Goal: Communication & Community: Answer question/provide support

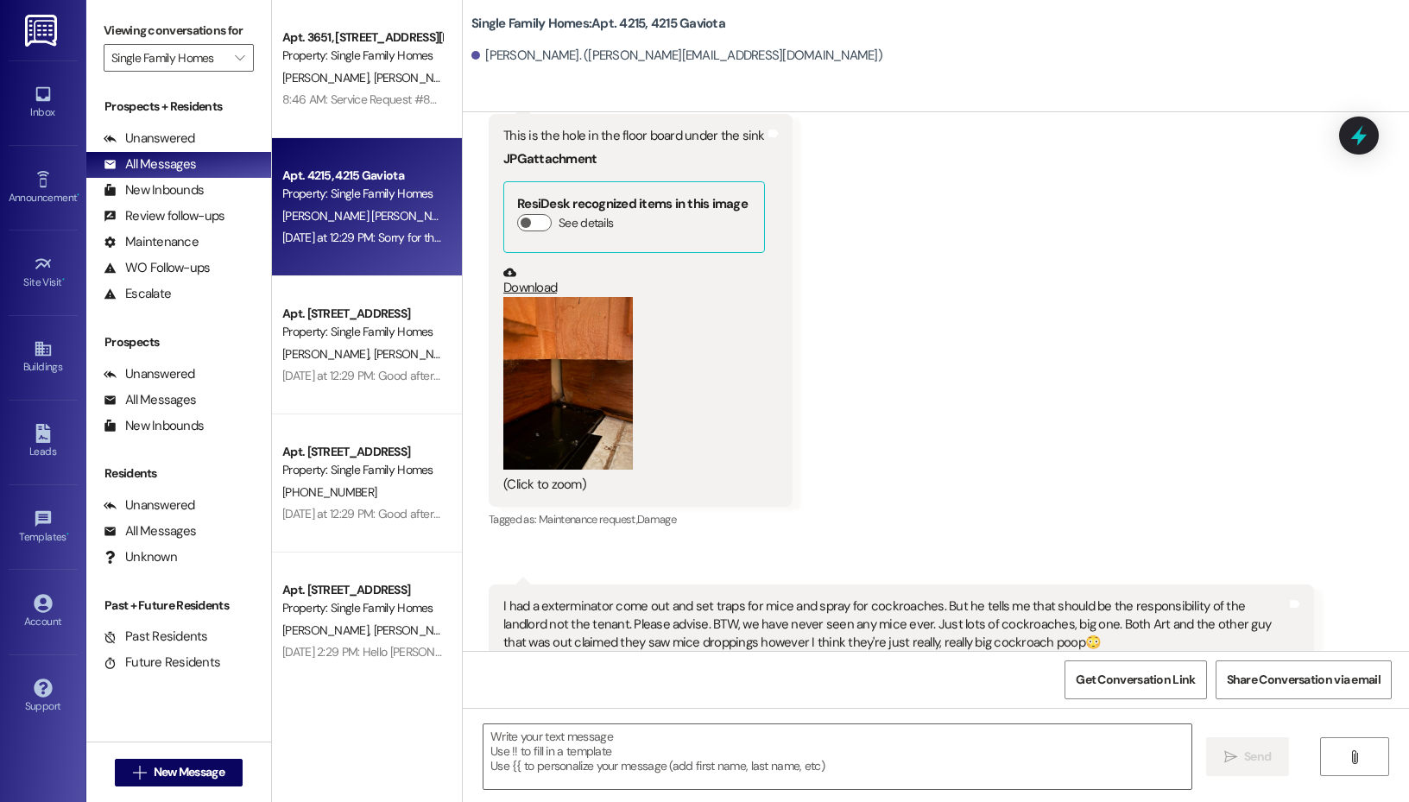
scroll to position [55245, 0]
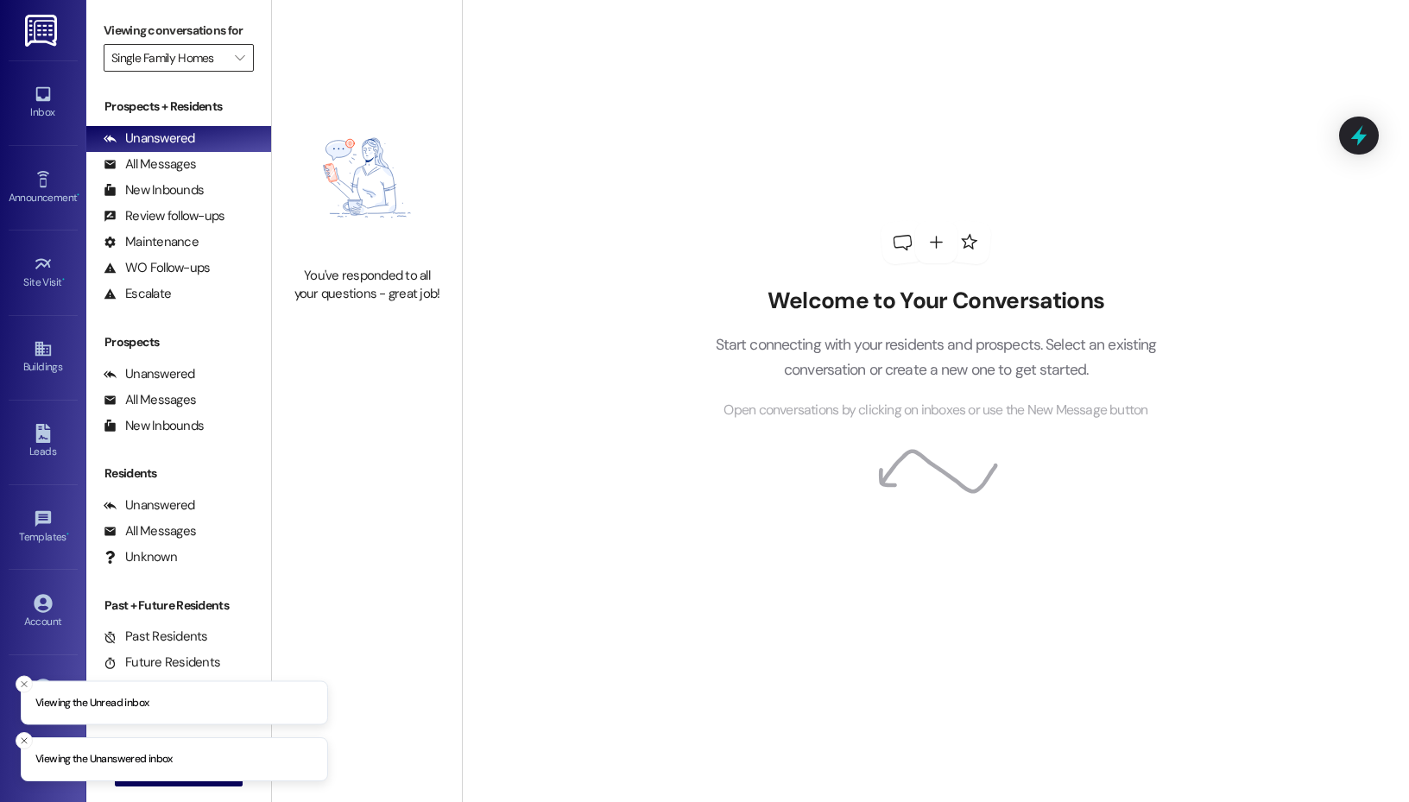
click at [208, 52] on input "Single Family Homes" at bounding box center [168, 58] width 115 height 28
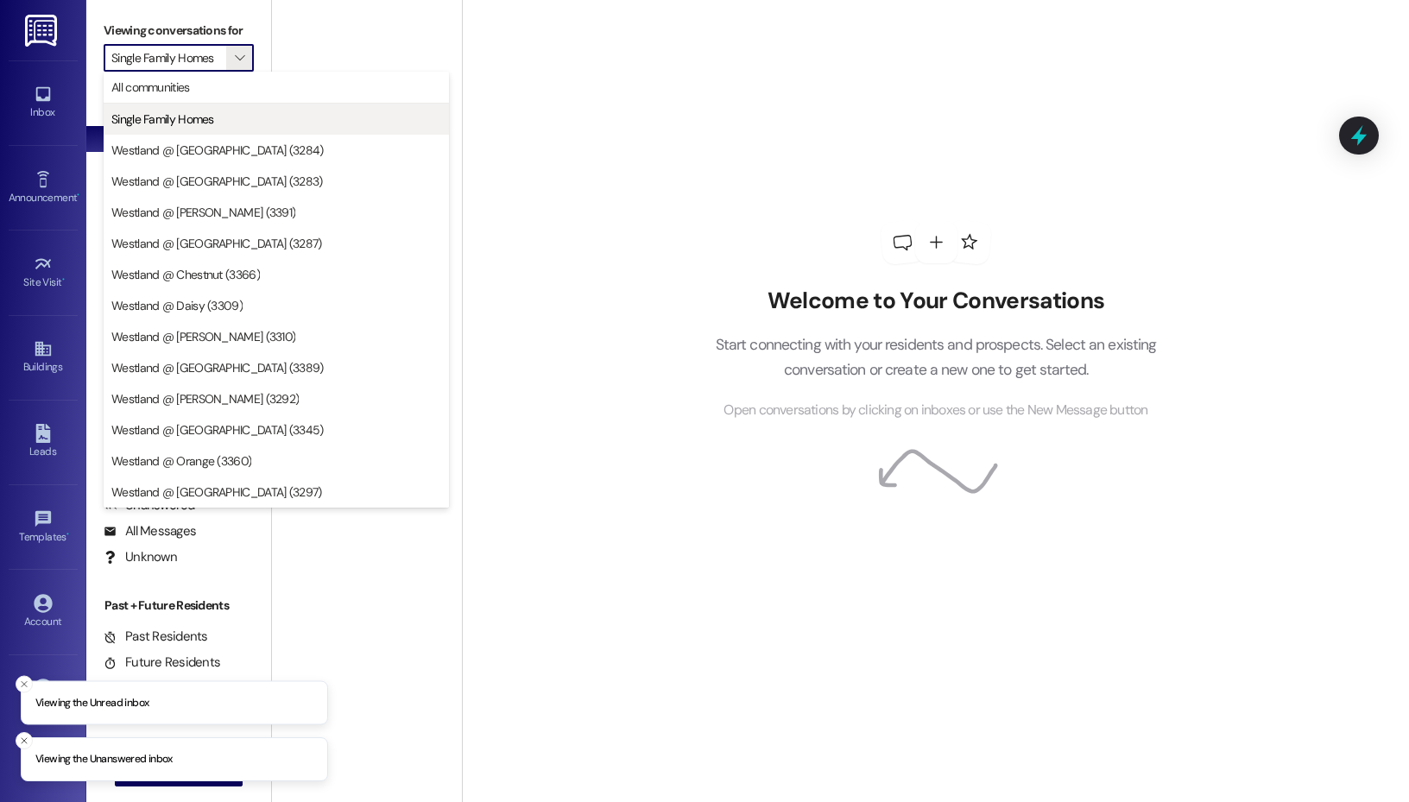
click at [220, 132] on button "Single Family Homes" at bounding box center [276, 119] width 345 height 31
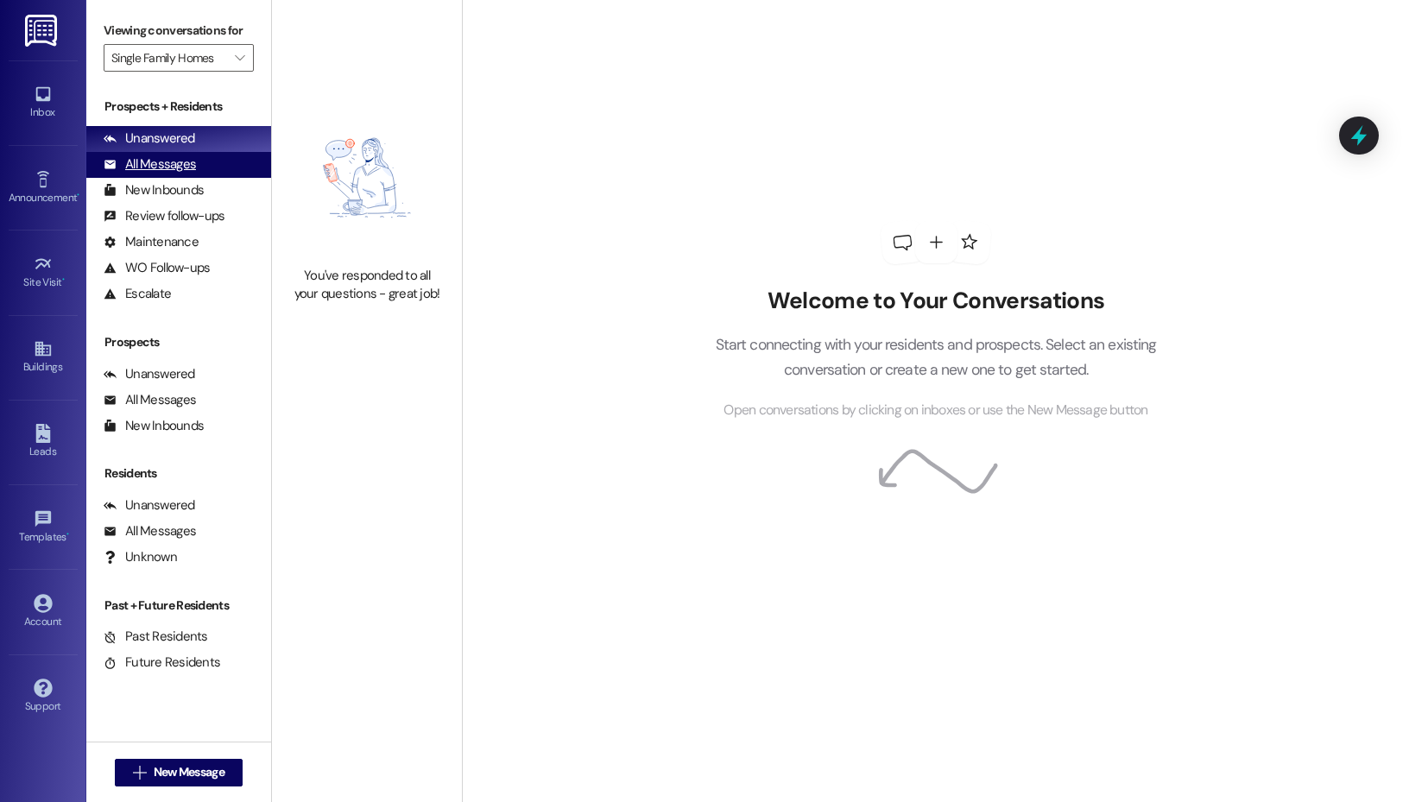
click at [220, 164] on div "All Messages (undefined)" at bounding box center [178, 165] width 185 height 26
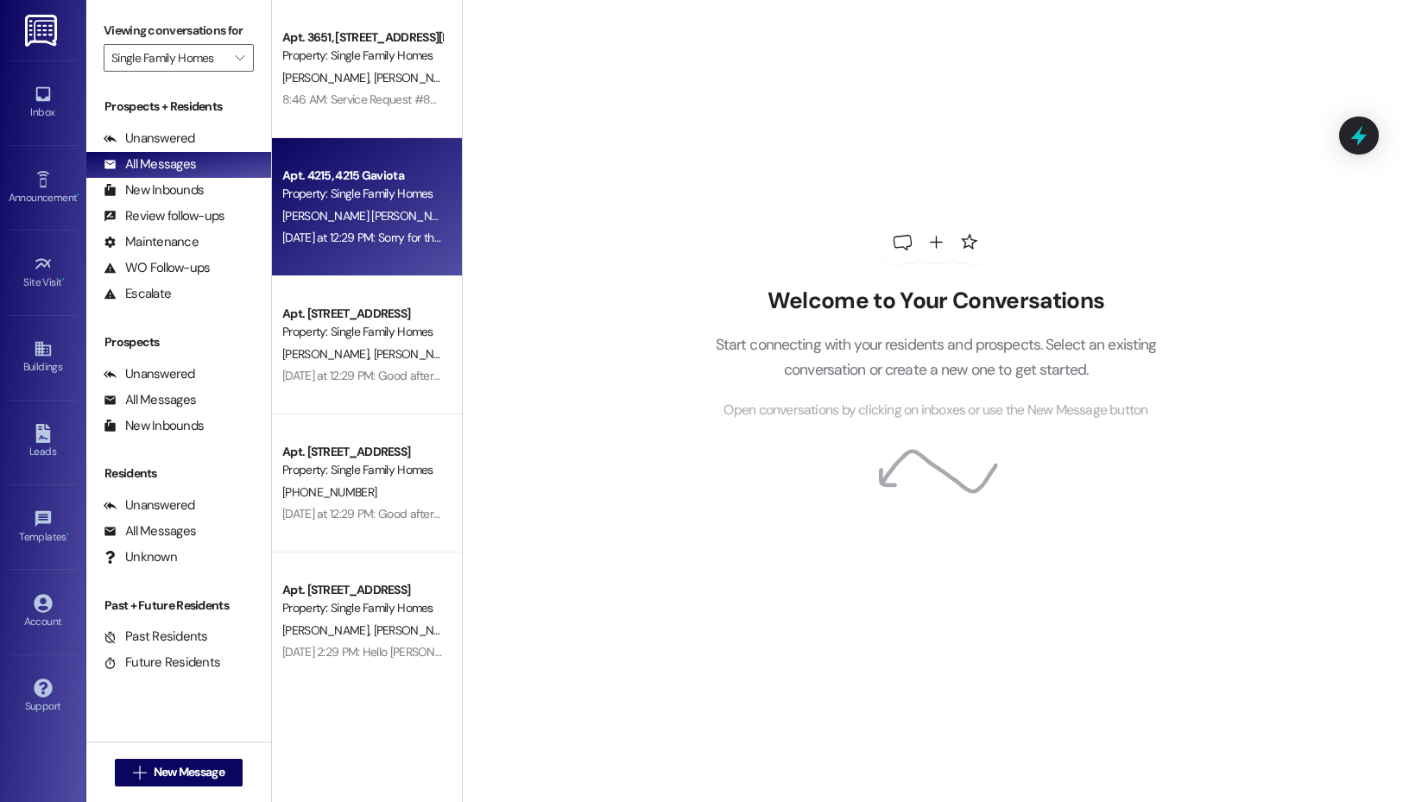
click at [370, 230] on div "Yesterday at 12:29 PM: Sorry for the typo. Haha! Yesterday at 12:29 PM: Sorry f…" at bounding box center [391, 238] width 219 height 16
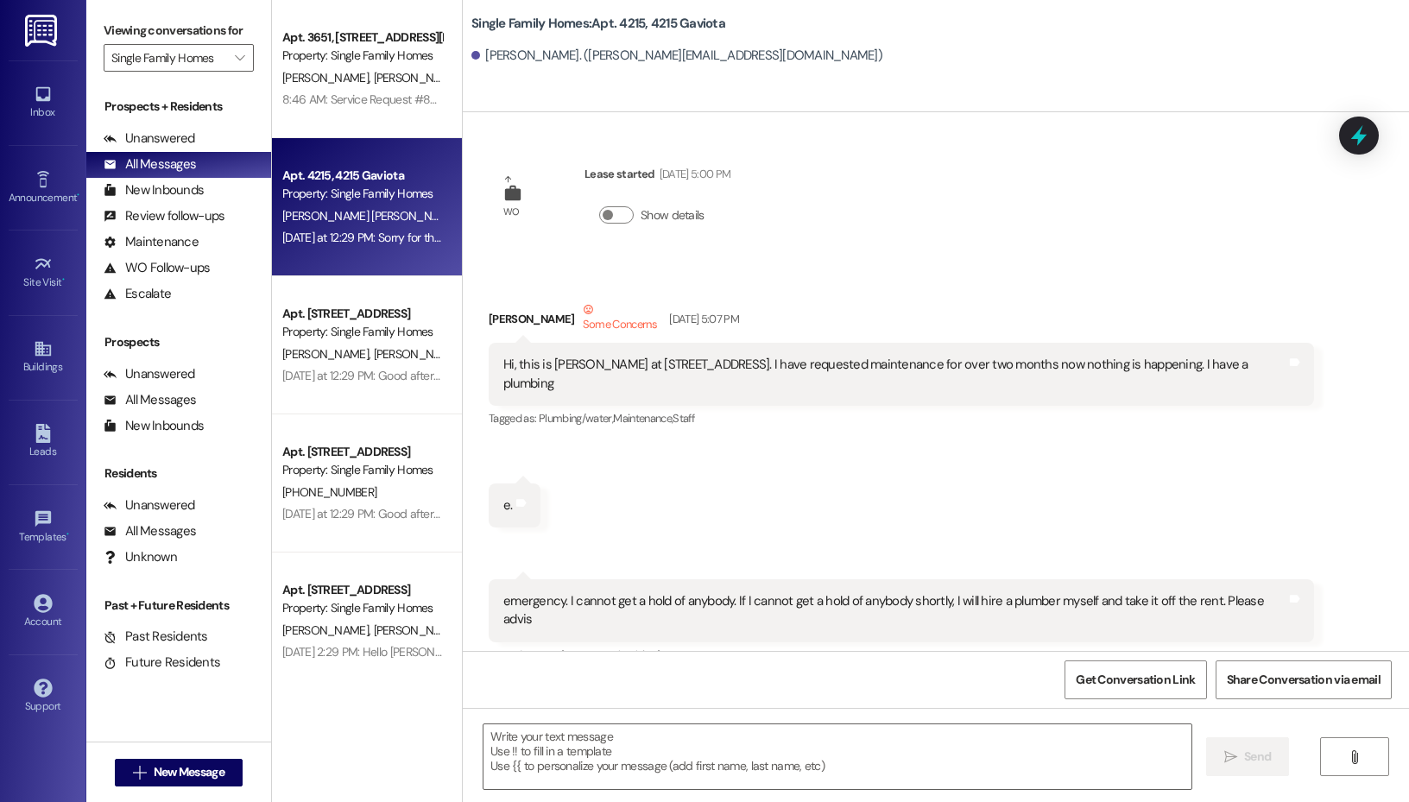
scroll to position [58396, 0]
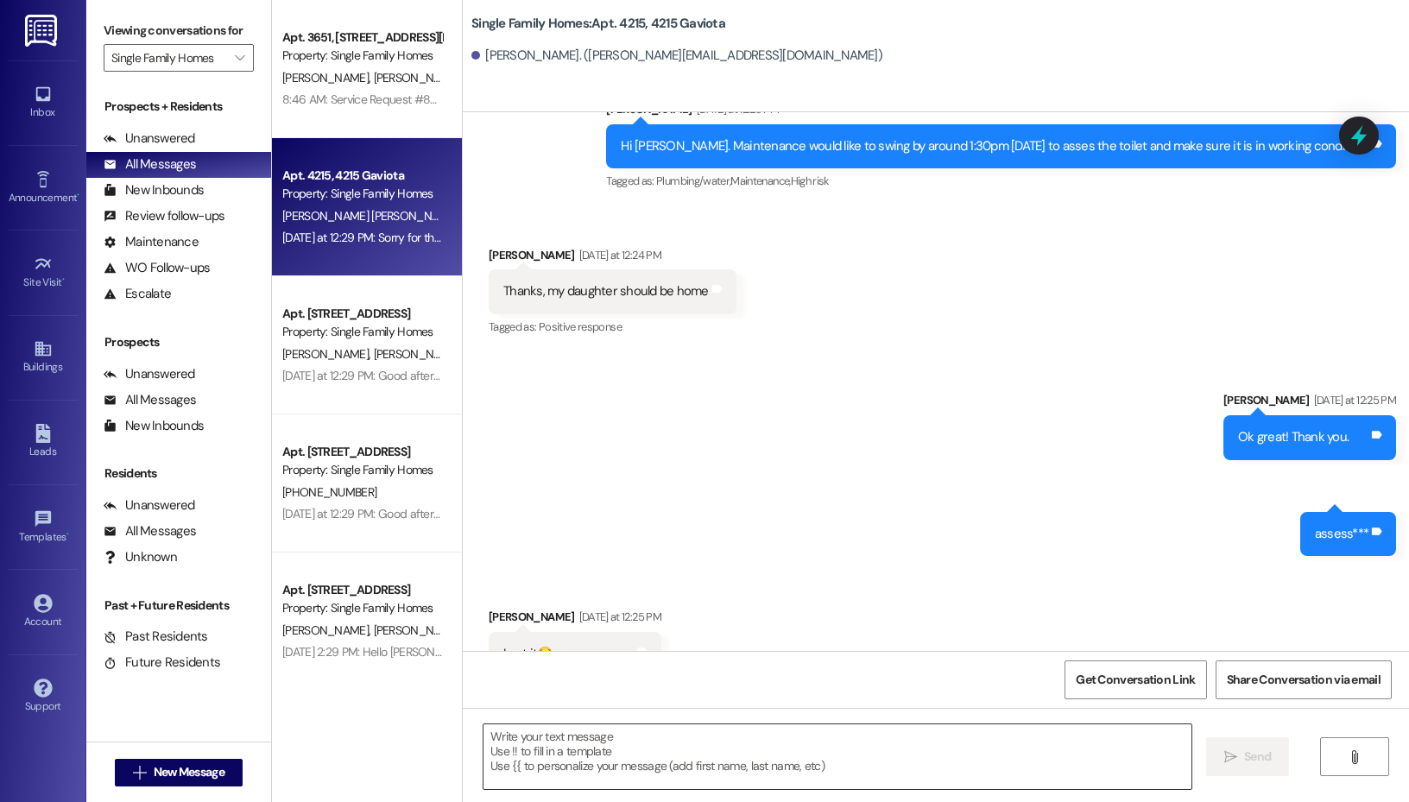
click at [631, 744] on textarea at bounding box center [837, 756] width 708 height 65
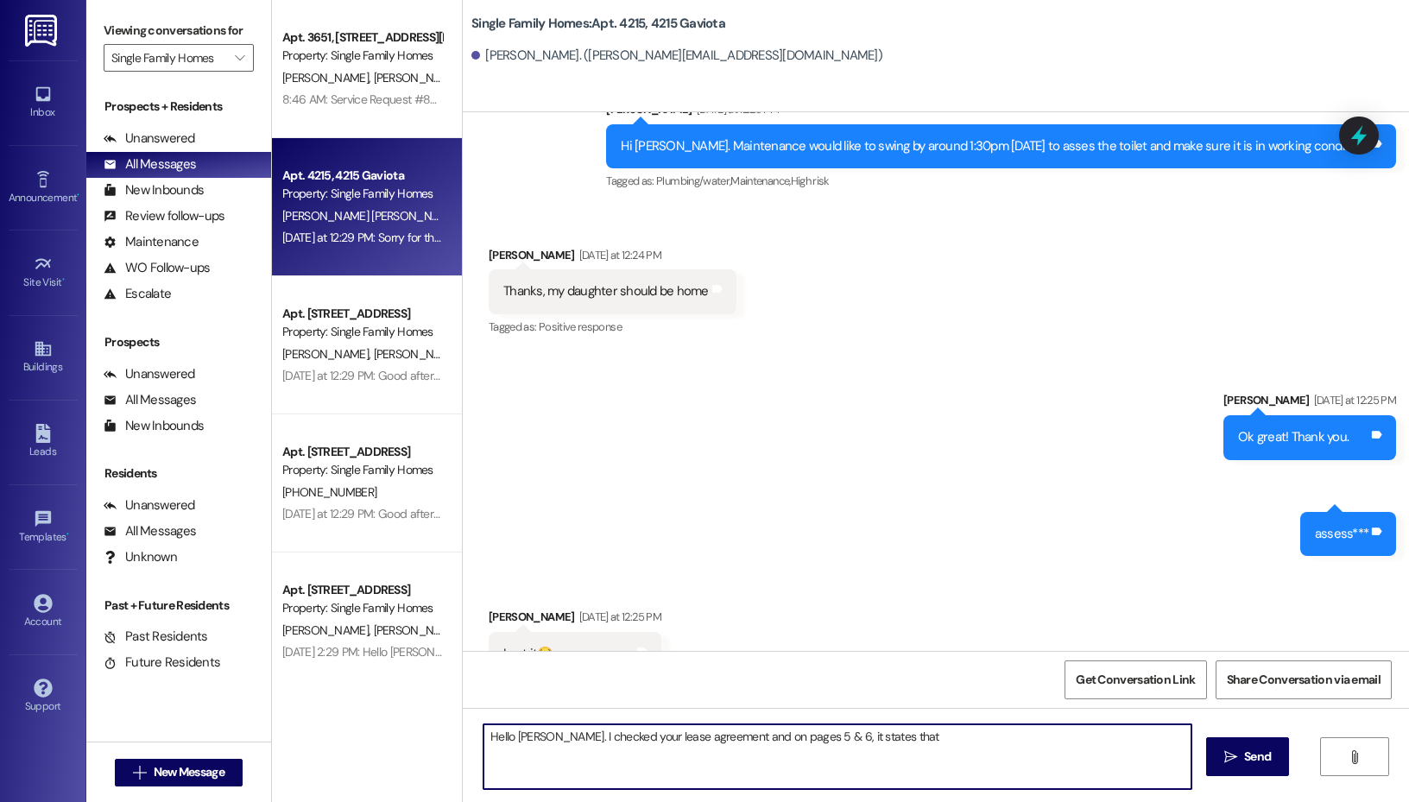
click at [706, 734] on textarea "Hello Hilde. I checked your lease agreement and on pages 5 & 6, it states that" at bounding box center [837, 756] width 708 height 65
click at [1066, 738] on textarea "Hello Hilde. I checked your lease agreement in regards to pest control and on p…" at bounding box center [837, 756] width 708 height 65
click at [735, 754] on textarea "Hello Hilde. I checked your lease agreement in regards to pest control and on p…" at bounding box center [837, 756] width 708 height 65
drag, startPoint x: 660, startPoint y: 754, endPoint x: 564, endPoint y: 761, distance: 96.9
click at [564, 761] on textarea "Hello Hilde. I checked your lease agreement in regards to pest control and on p…" at bounding box center [837, 756] width 708 height 65
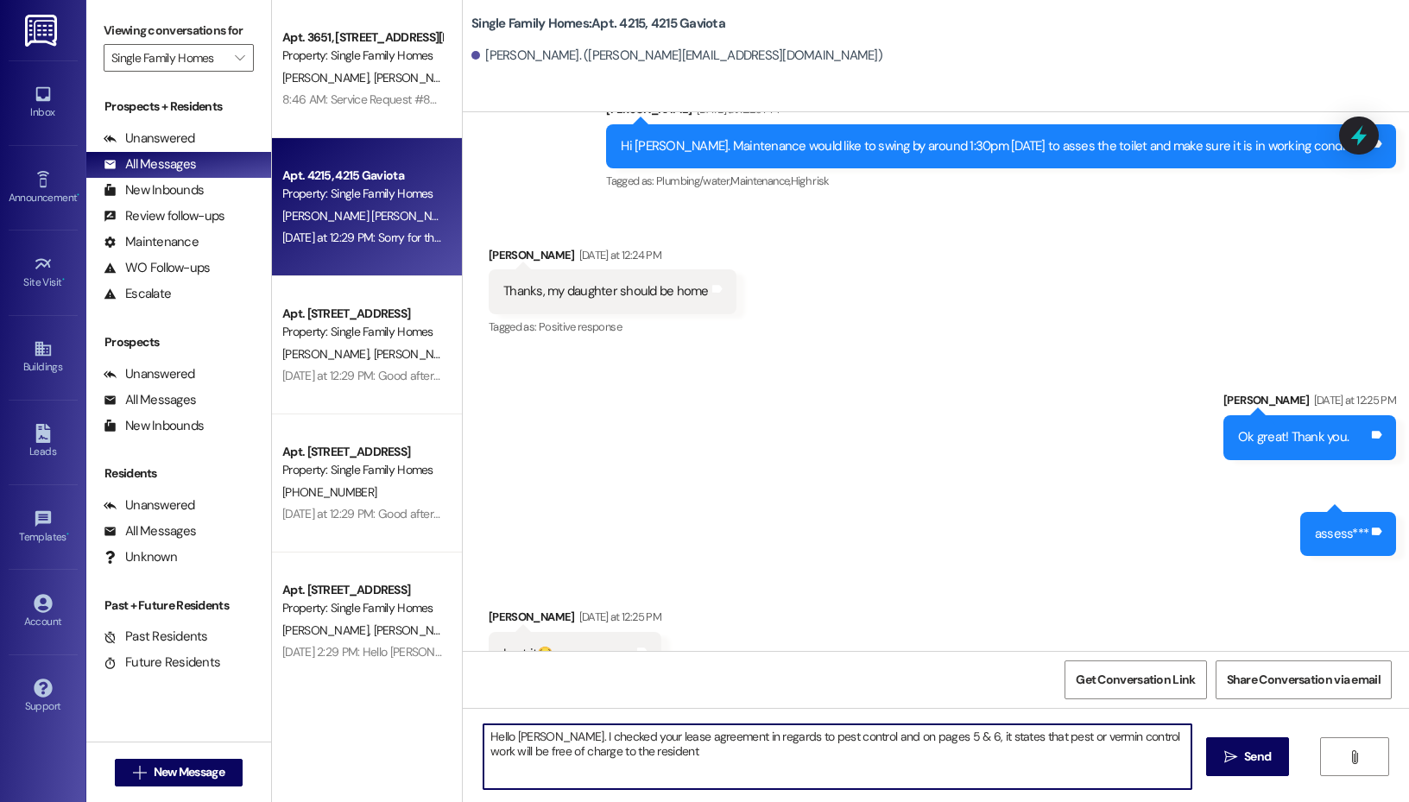
click at [564, 761] on textarea "Hello Hilde. I checked your lease agreement in regards to pest control and on p…" at bounding box center [837, 756] width 708 height 65
drag, startPoint x: 640, startPoint y: 754, endPoint x: 560, endPoint y: 753, distance: 79.4
click at [560, 753] on textarea "Hello Hilde. I checked your lease agreement in regards to pest control and on p…" at bounding box center [837, 756] width 708 height 65
click at [978, 747] on textarea "Hello Hilde. I checked your lease agreement in regards to pest control and on p…" at bounding box center [837, 756] width 708 height 65
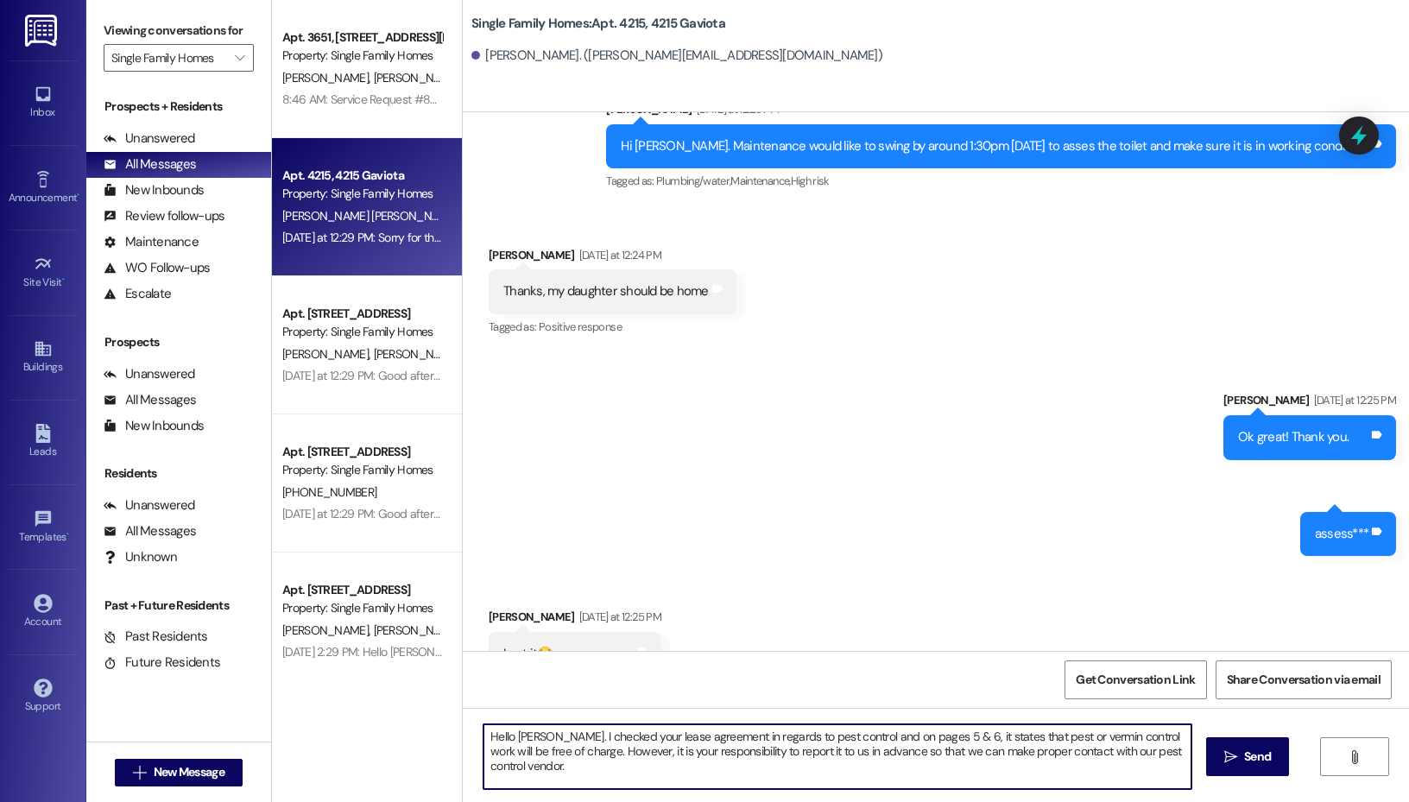
click at [1048, 746] on textarea "Hello Hilde. I checked your lease agreement in regards to pest control and on p…" at bounding box center [837, 756] width 708 height 65
click at [753, 770] on textarea "Hello Hilde. I checked your lease agreement in regards to pest control and on p…" at bounding box center [837, 756] width 708 height 65
type textarea "Hello Hilde. I checked your lease agreement in regards to pest control and on p…"
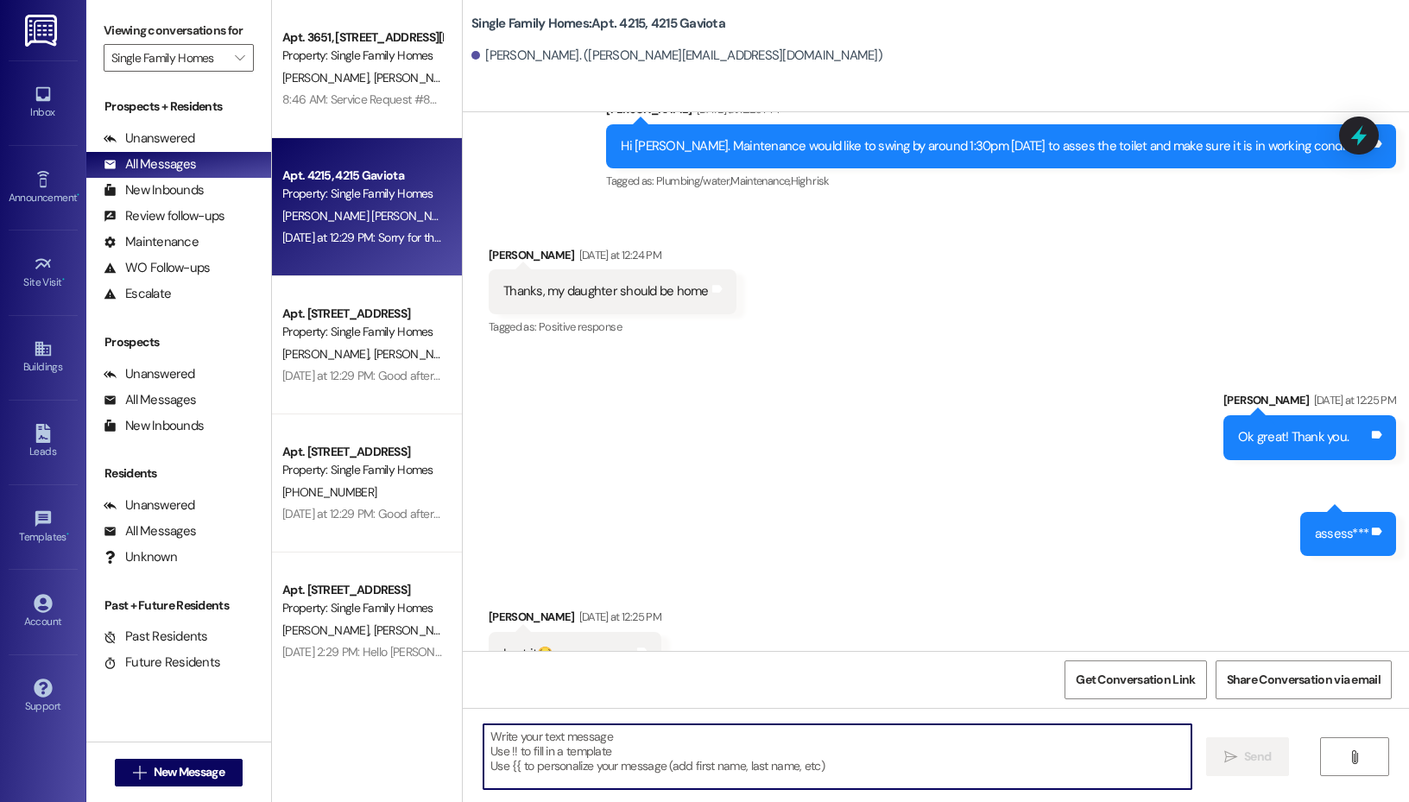
scroll to position [58275, 0]
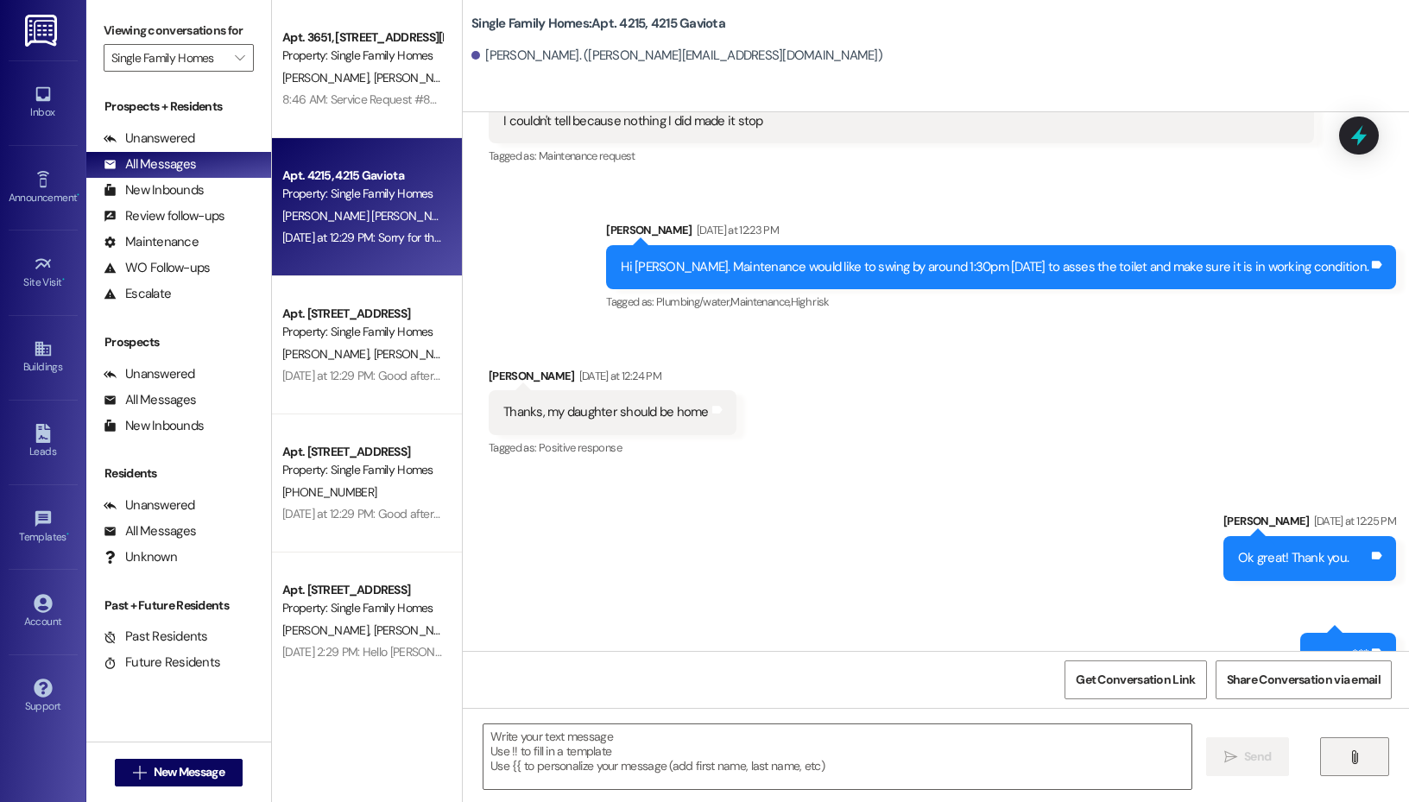
click at [1324, 766] on button "" at bounding box center [1354, 756] width 69 height 39
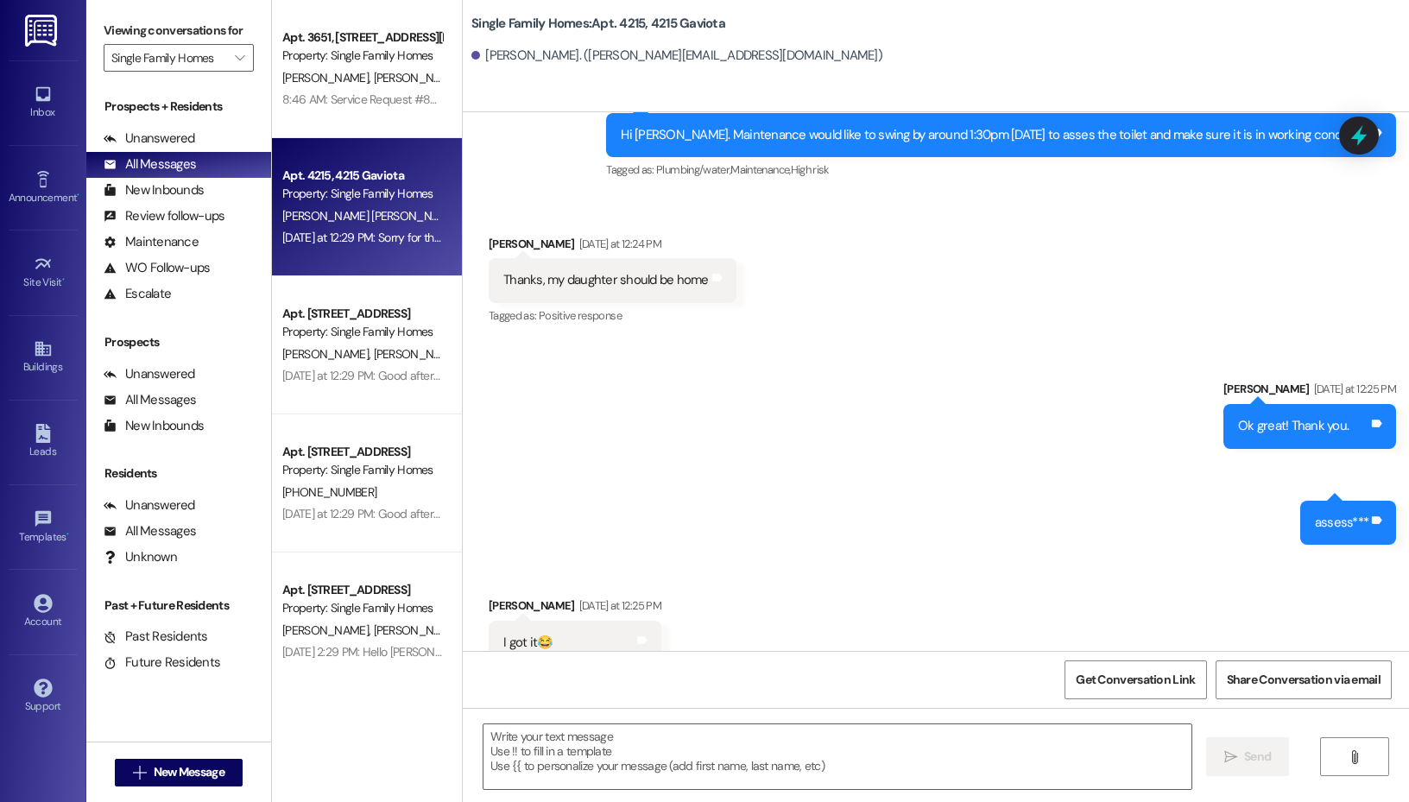
scroll to position [58796, 0]
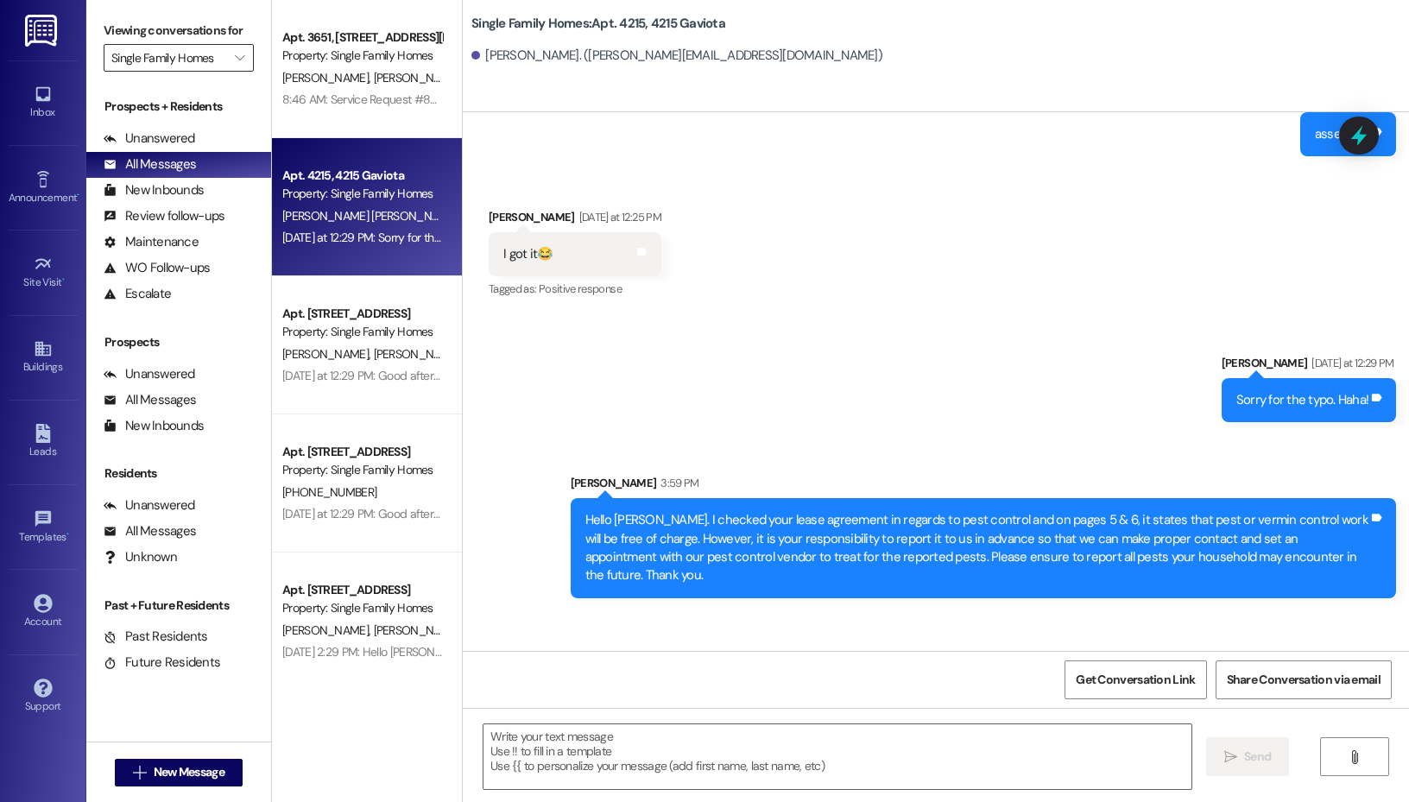
click at [206, 55] on input "Single Family Homes" at bounding box center [168, 58] width 115 height 28
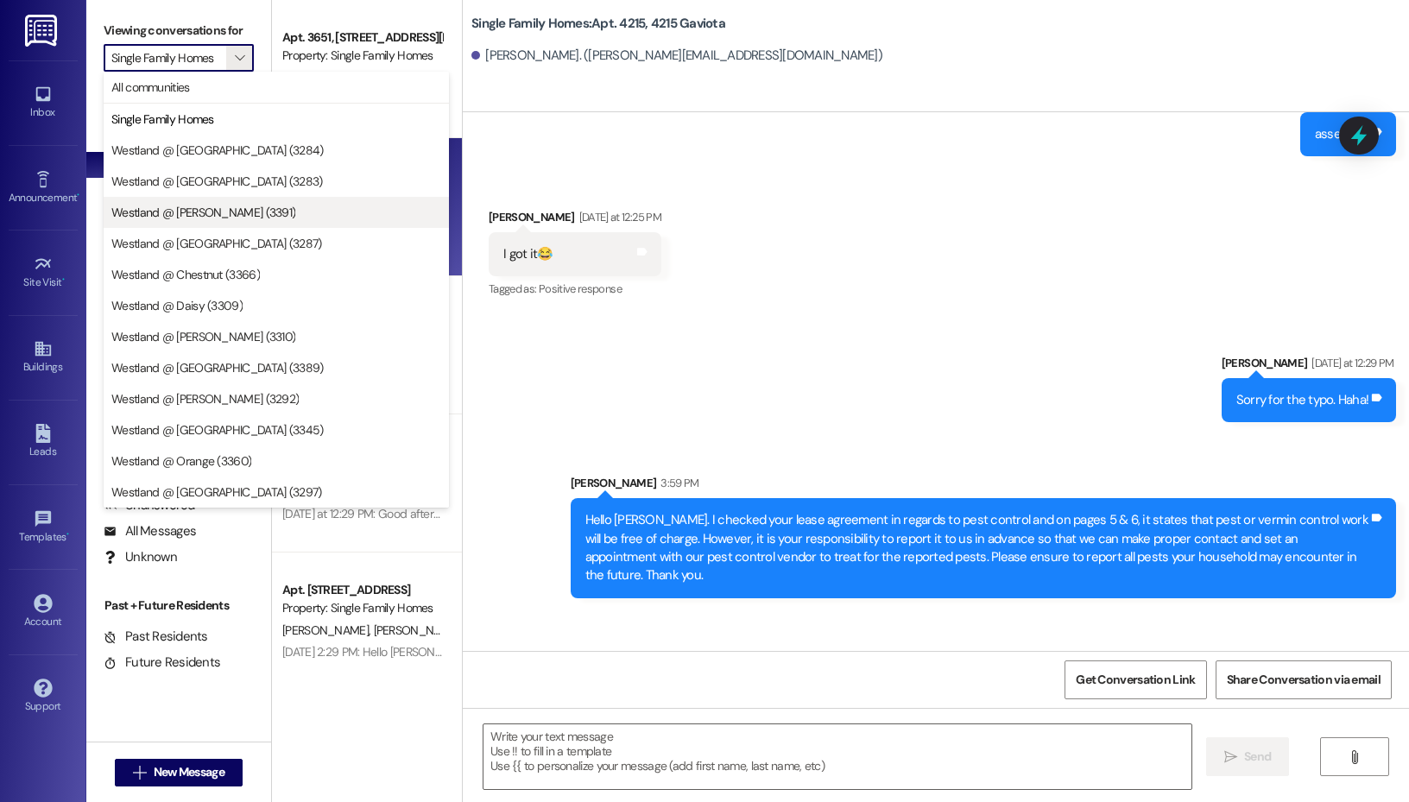
click at [218, 204] on span "Westland @ Bixby (3391)" at bounding box center [203, 212] width 184 height 17
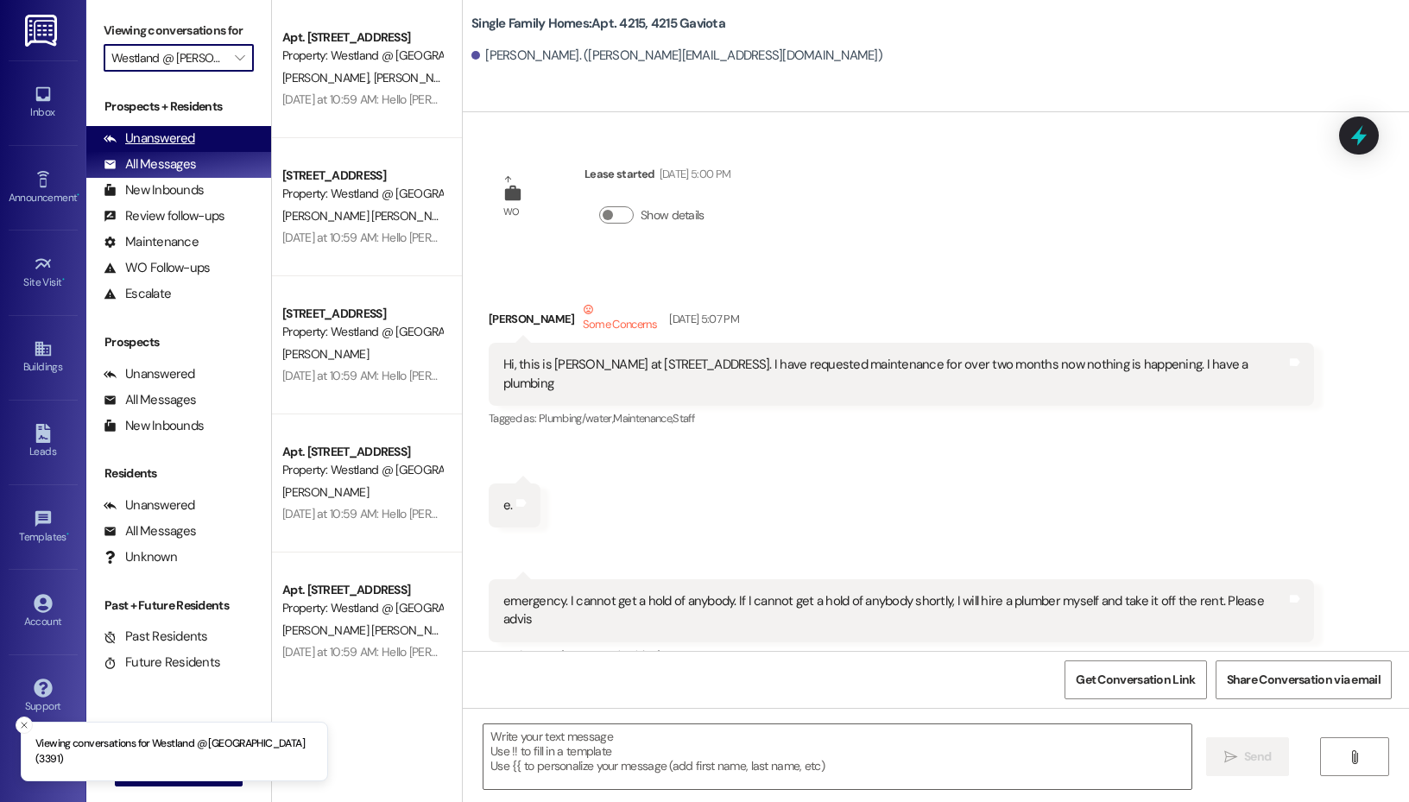
click at [233, 142] on div "Unanswered (0)" at bounding box center [178, 139] width 185 height 26
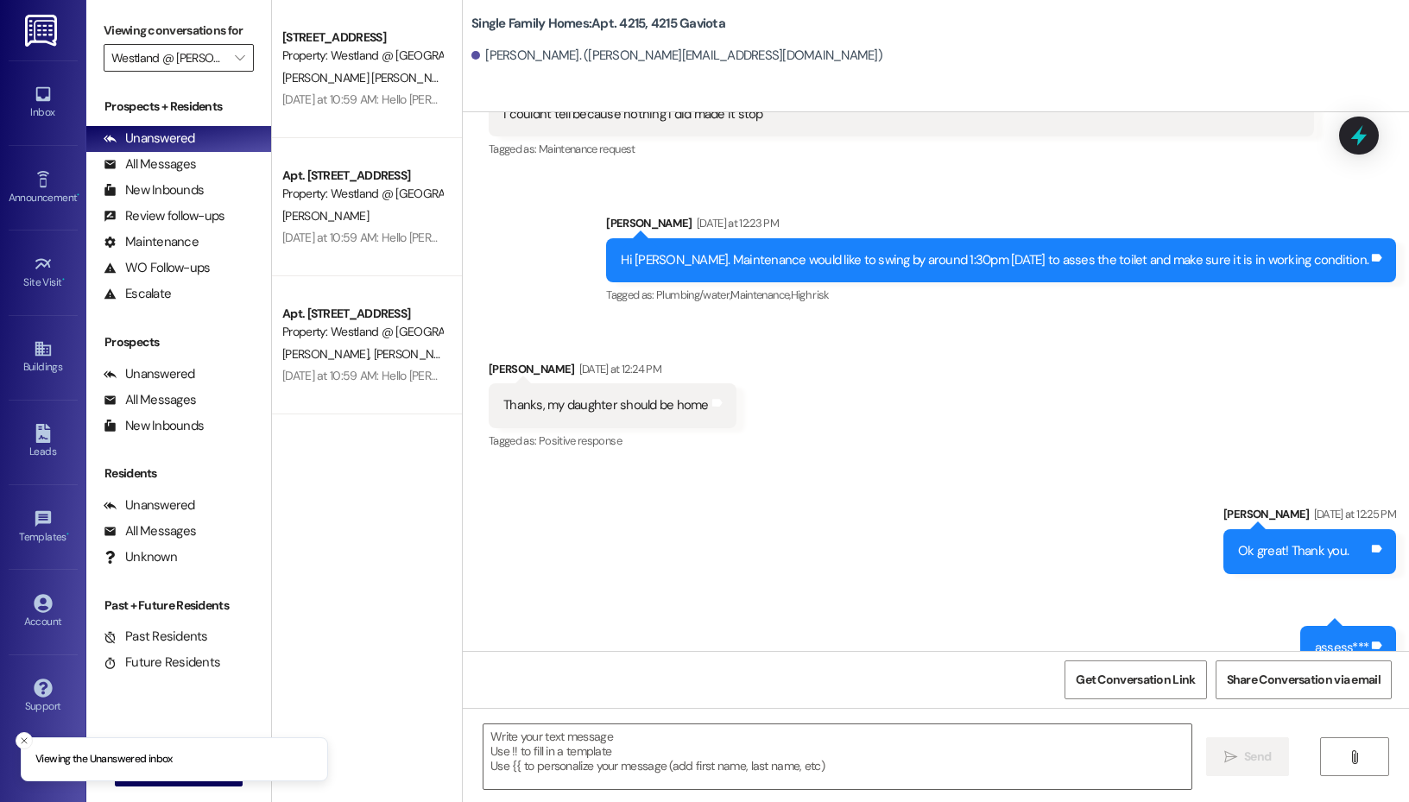
scroll to position [58275, 0]
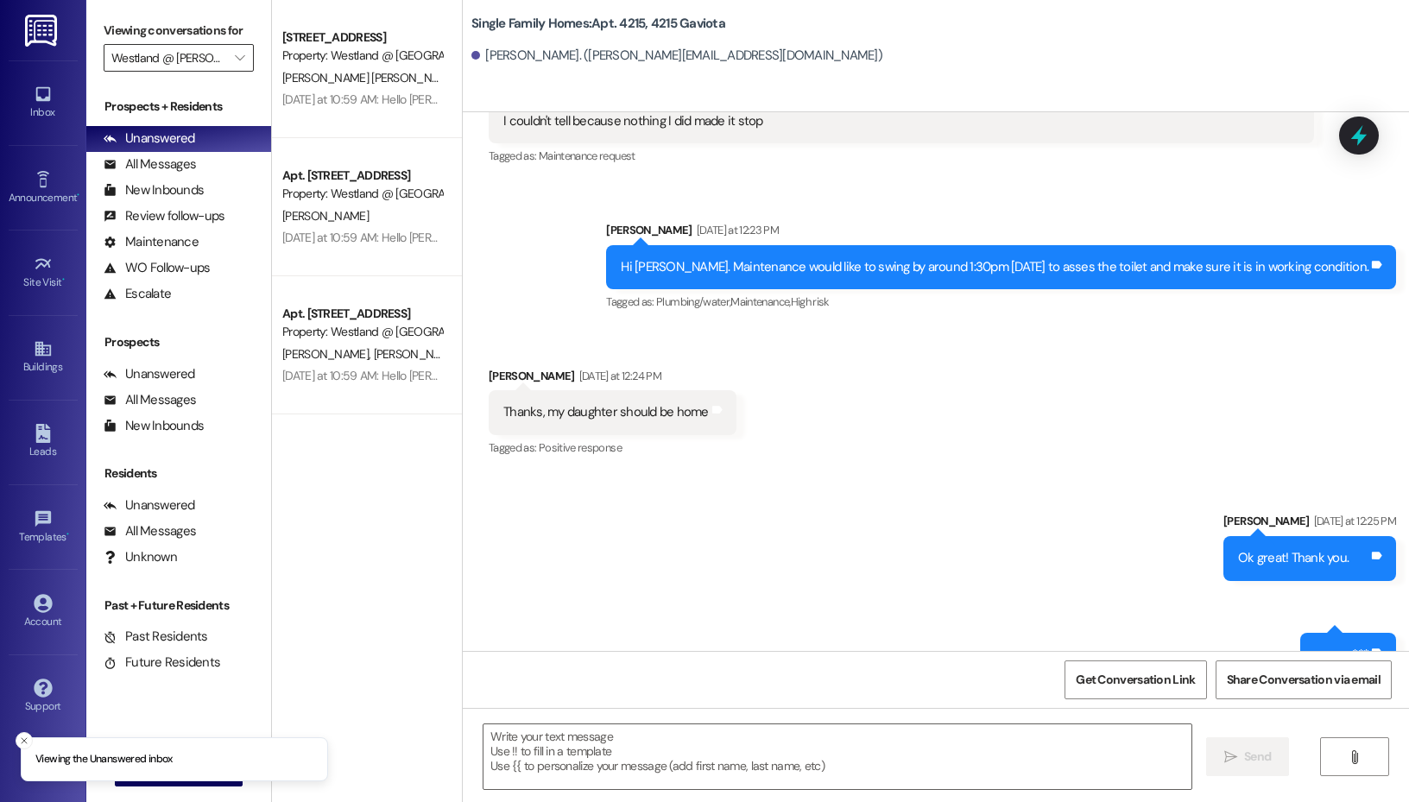
click at [215, 52] on input "Westland @ Bixby (3391)" at bounding box center [168, 58] width 115 height 28
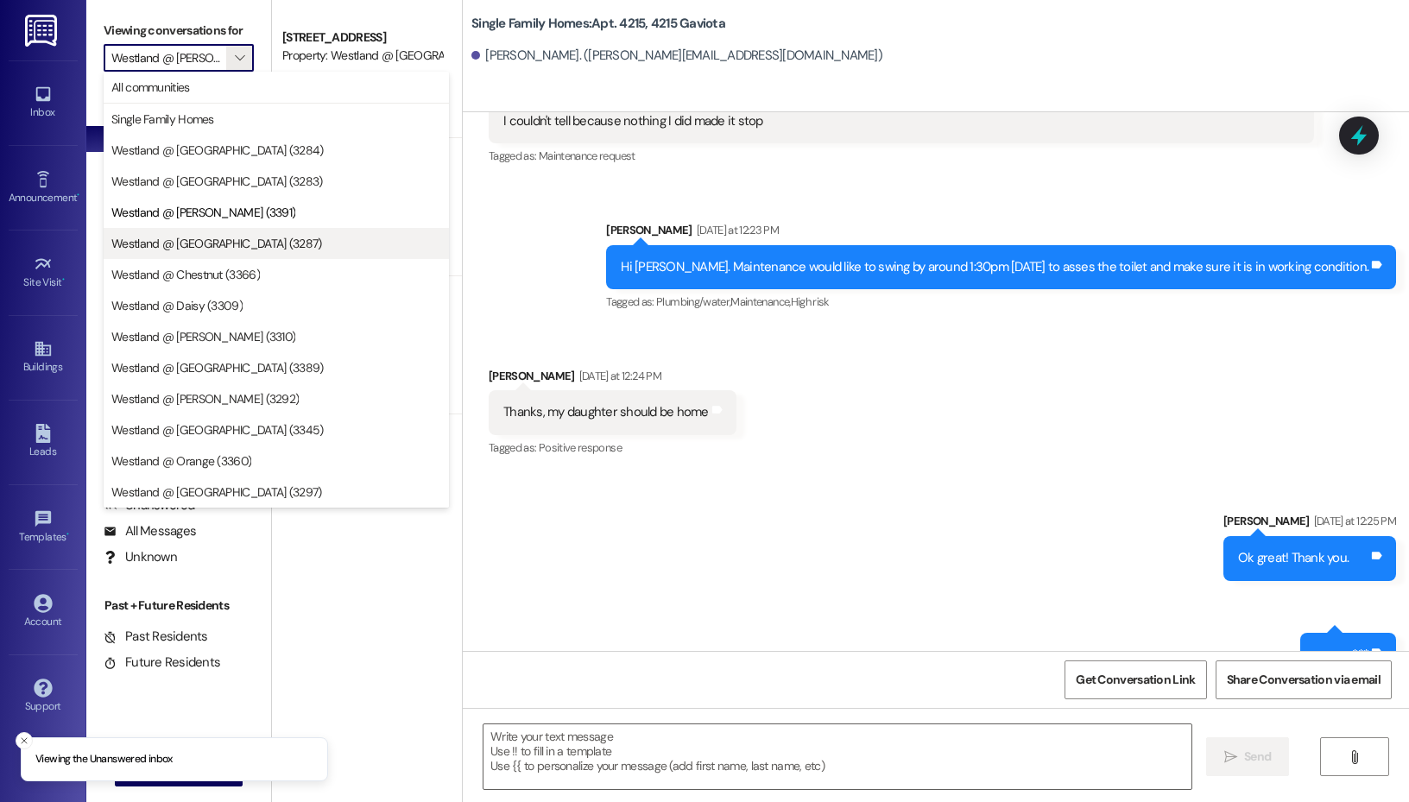
click at [238, 231] on button "Westland @ Carson (3287)" at bounding box center [276, 243] width 345 height 31
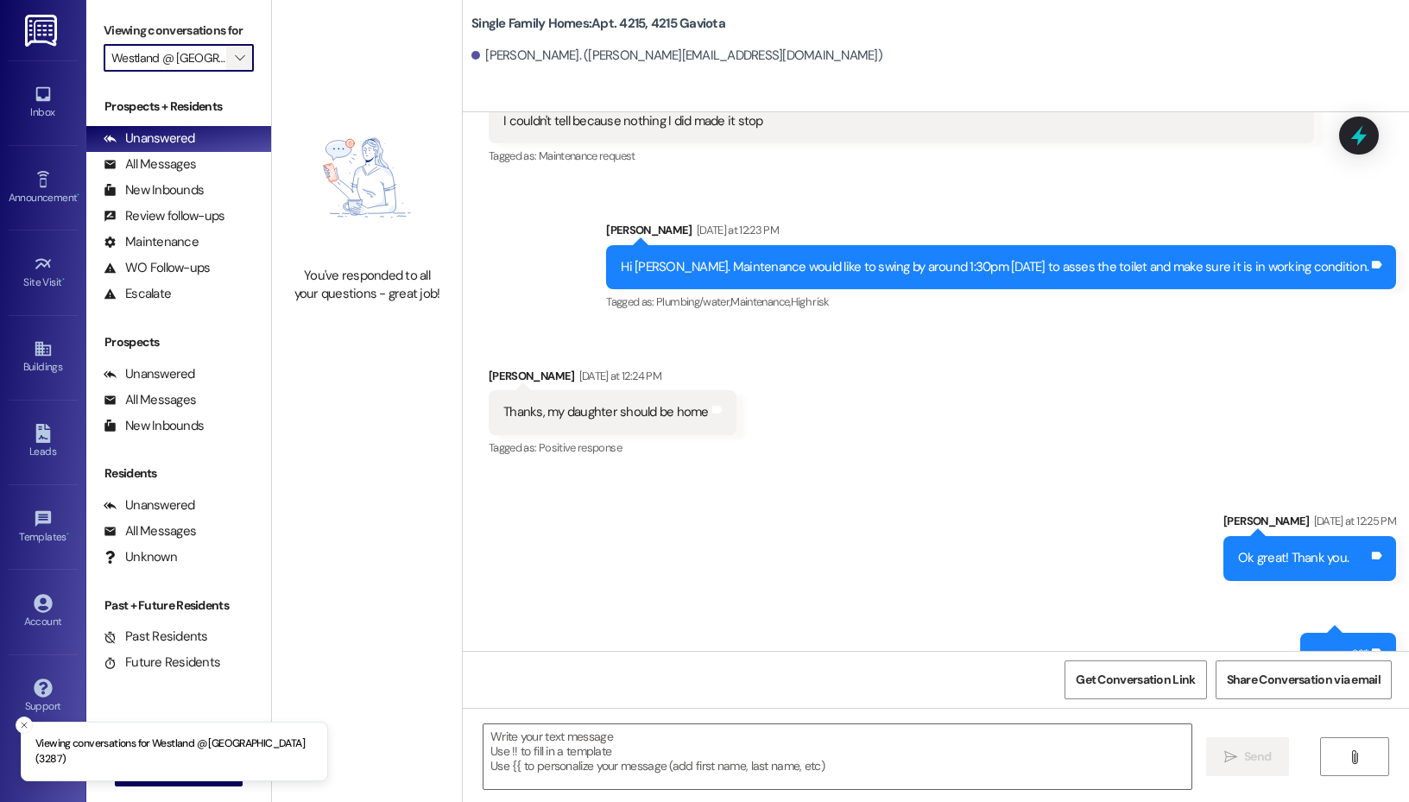
click at [238, 67] on span "" at bounding box center [239, 58] width 16 height 28
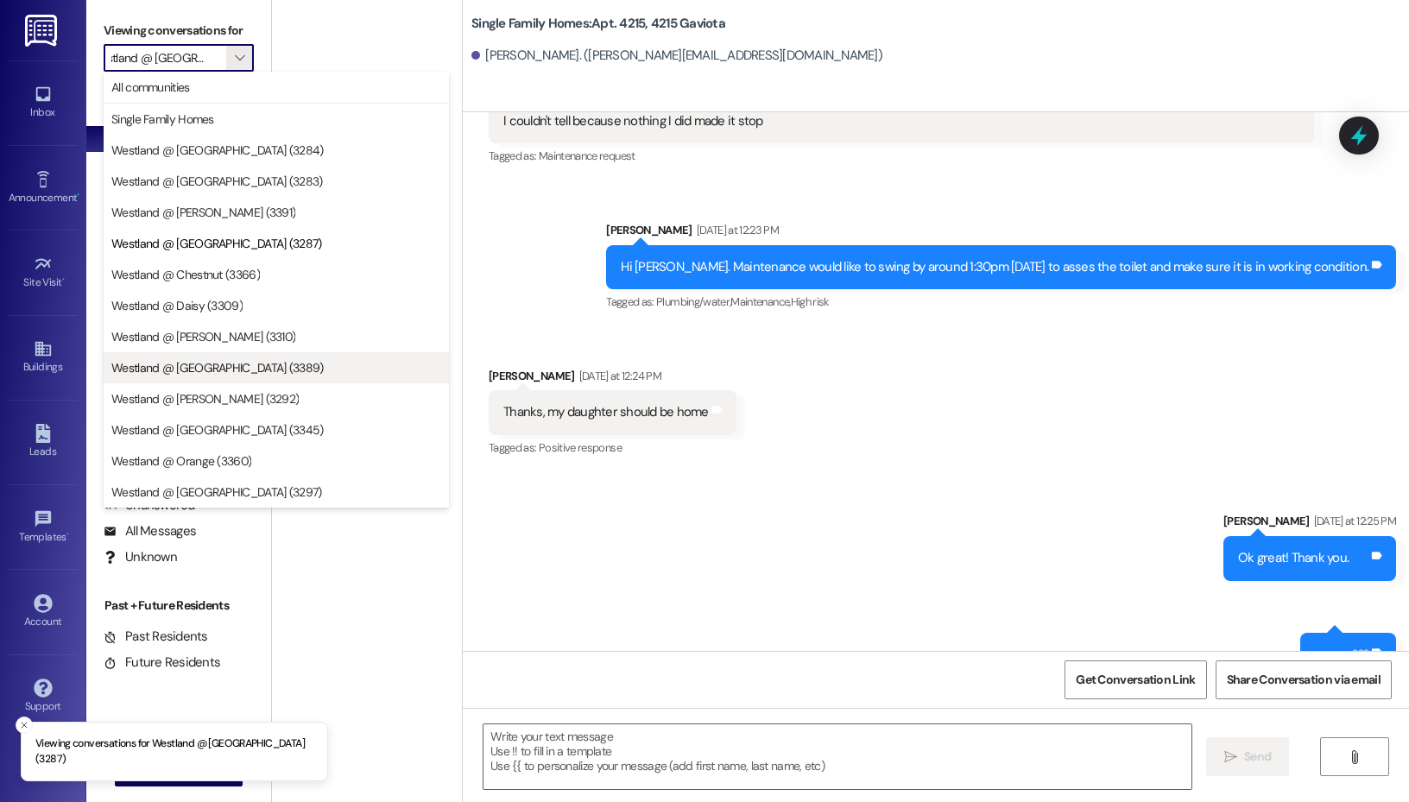
click at [262, 357] on button "Westland @ Elm (3389)" at bounding box center [276, 367] width 345 height 31
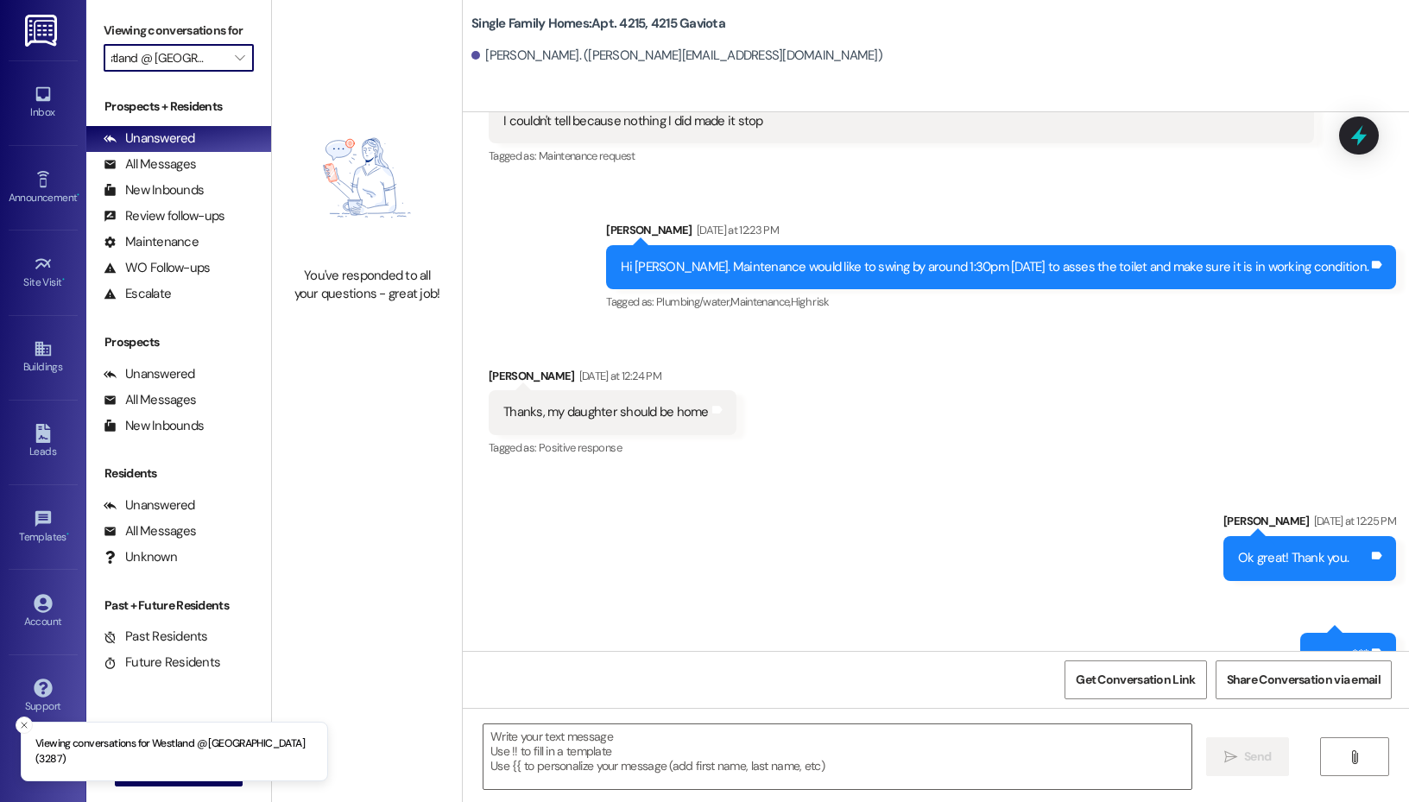
type input "Westland @ Elm (3389)"
